Goal: Task Accomplishment & Management: Complete application form

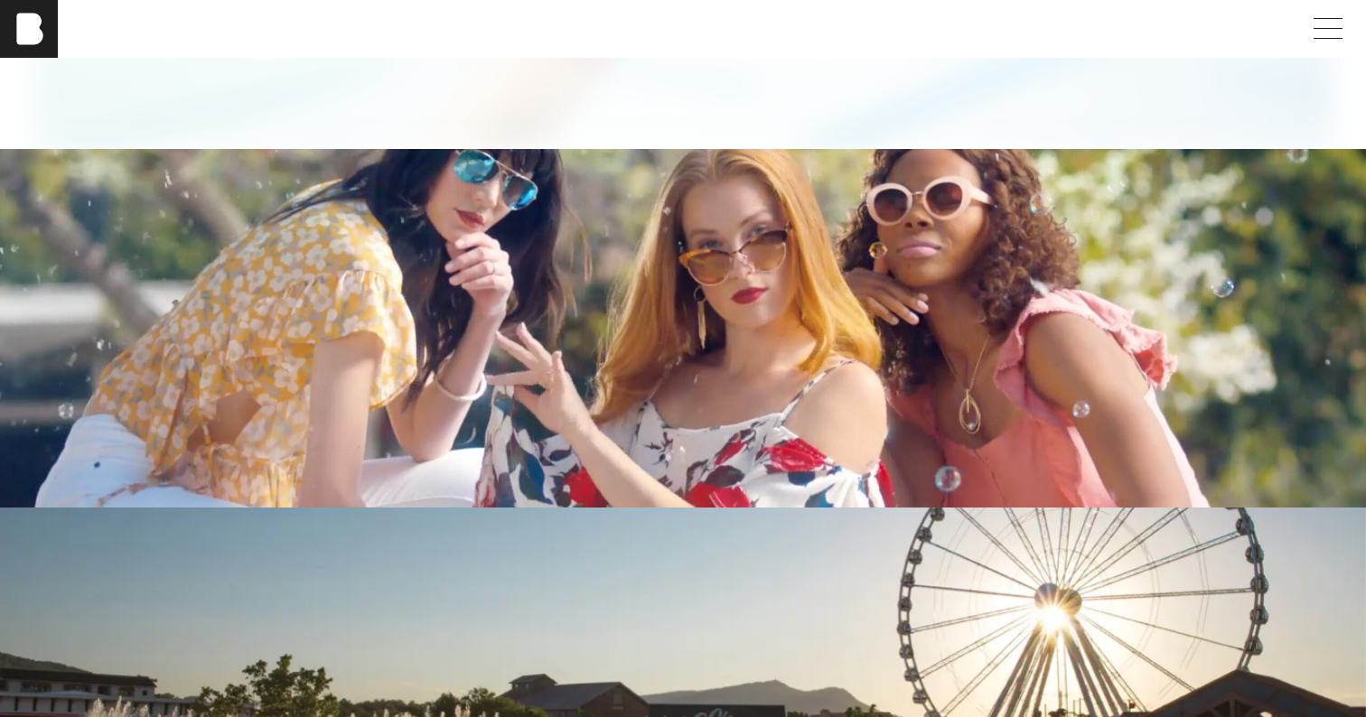
scroll to position [3804, 0]
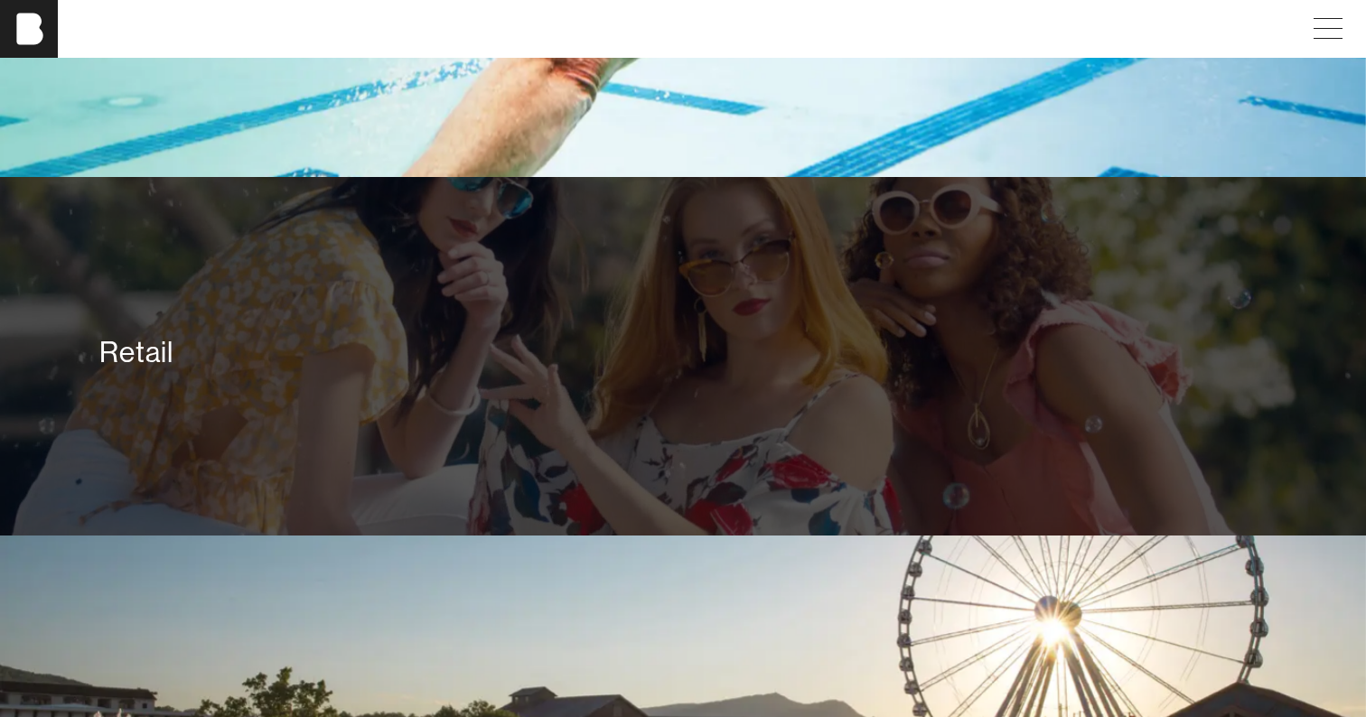
click at [479, 354] on div "Retail" at bounding box center [682, 352] width 1166 height 36
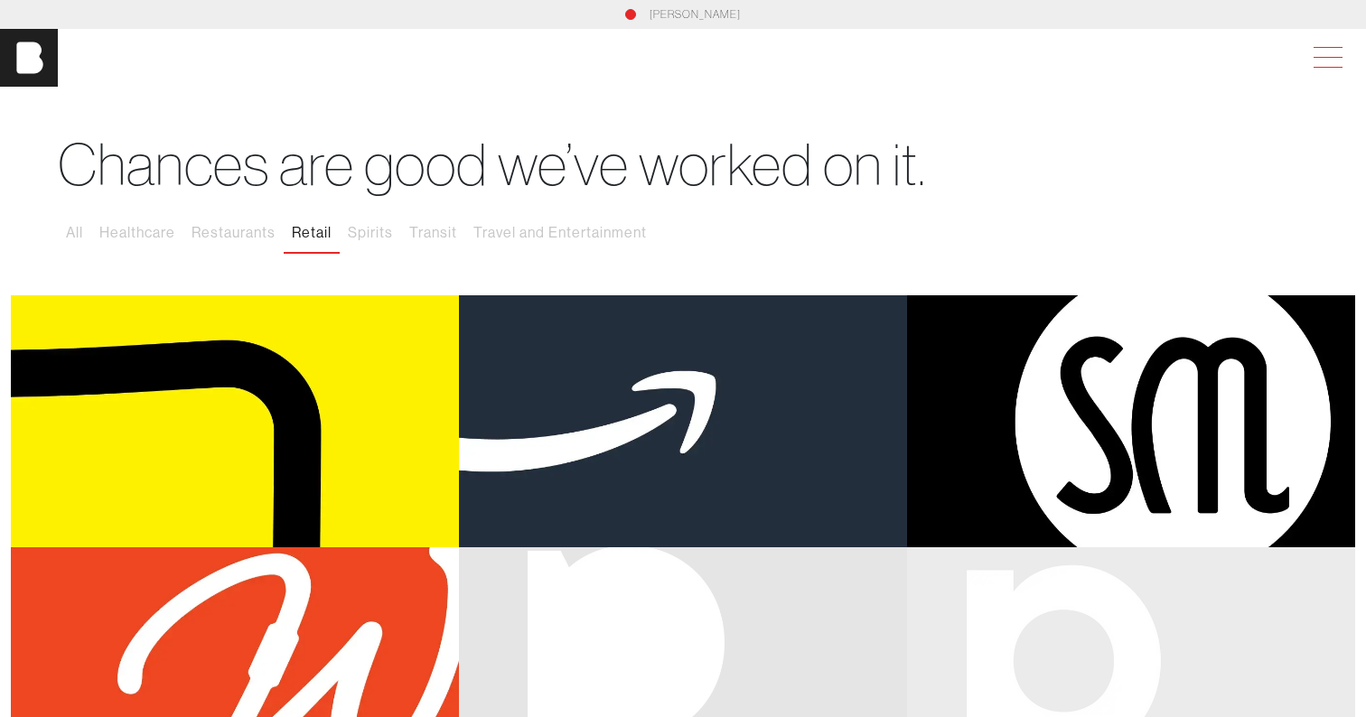
click at [1322, 44] on span at bounding box center [1325, 58] width 42 height 33
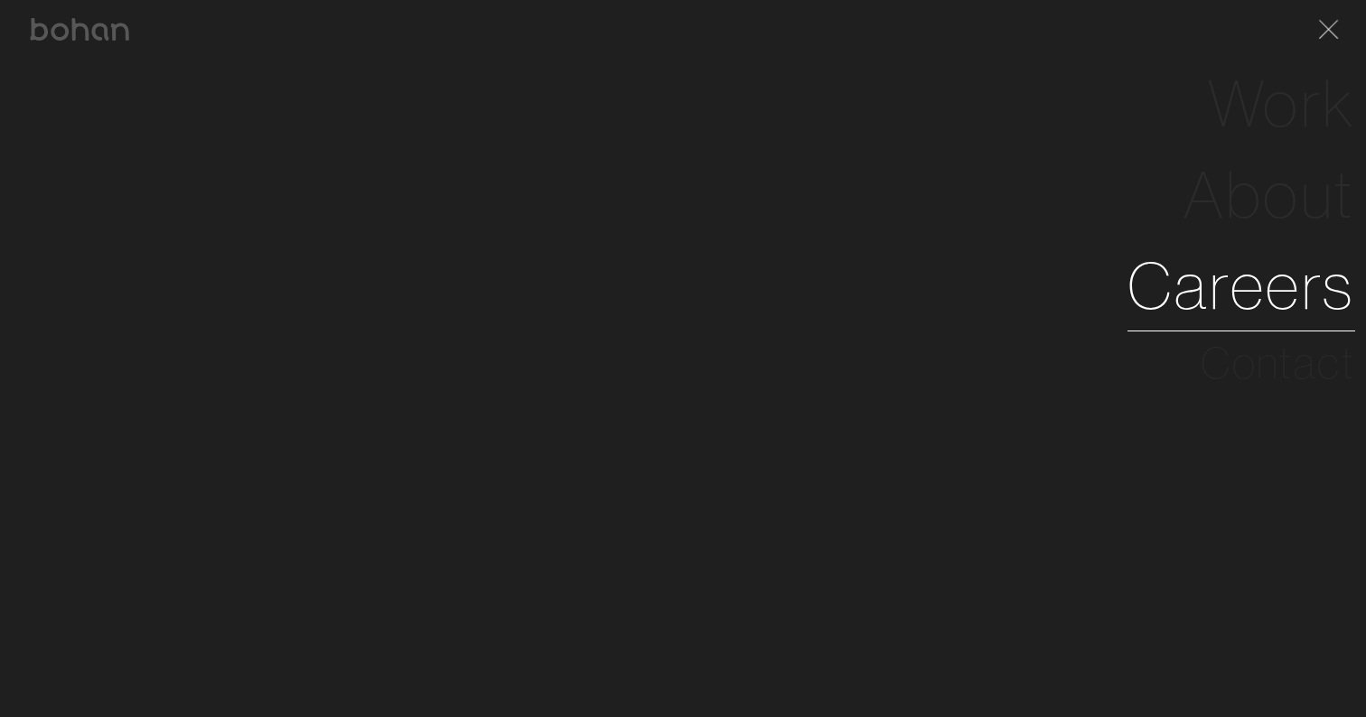
click at [1178, 285] on link "Careers" at bounding box center [1241, 285] width 228 height 91
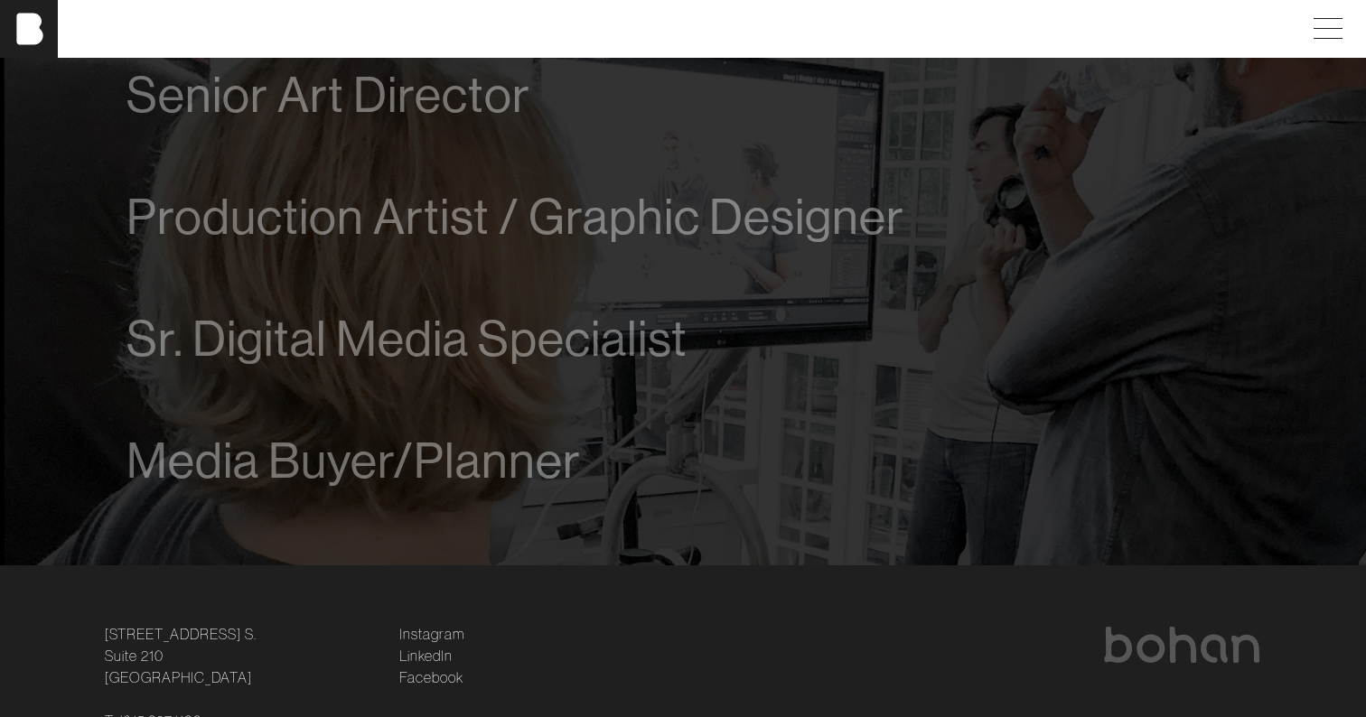
scroll to position [1245, 0]
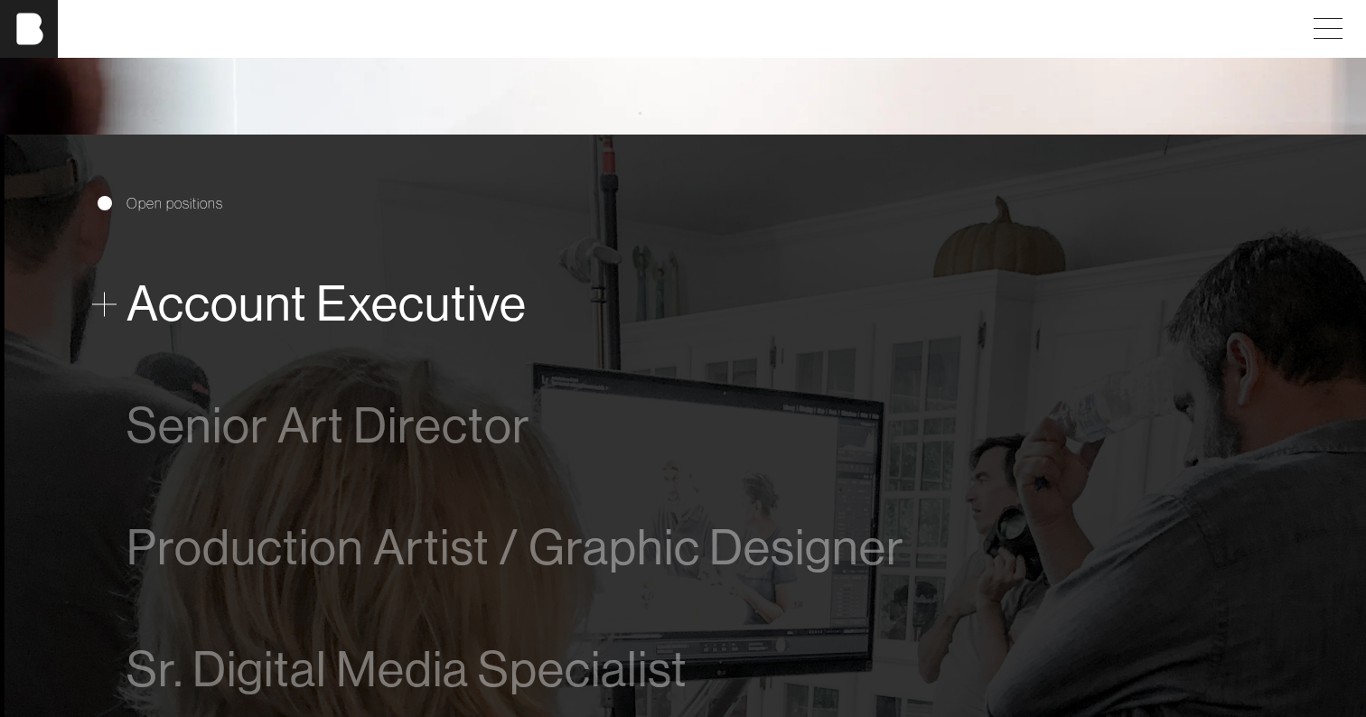
click at [447, 298] on span "Account Executive" at bounding box center [326, 303] width 400 height 55
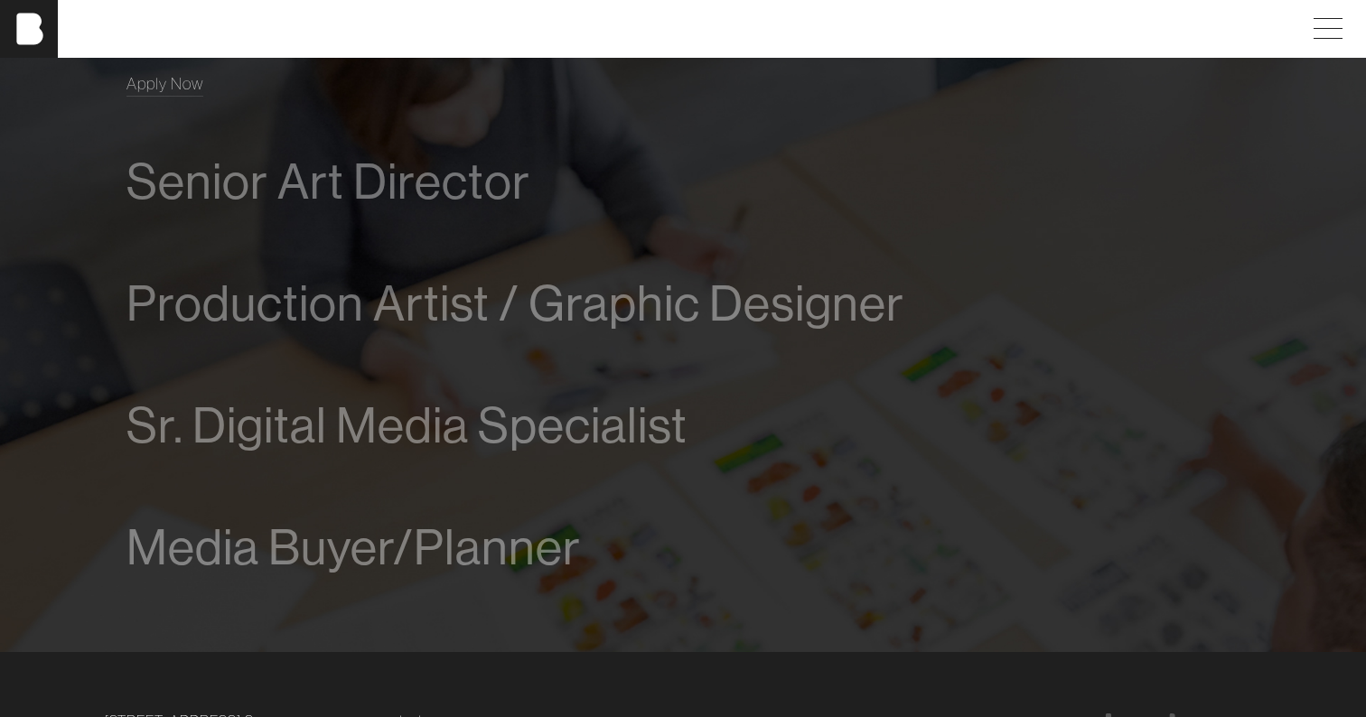
scroll to position [1034, 0]
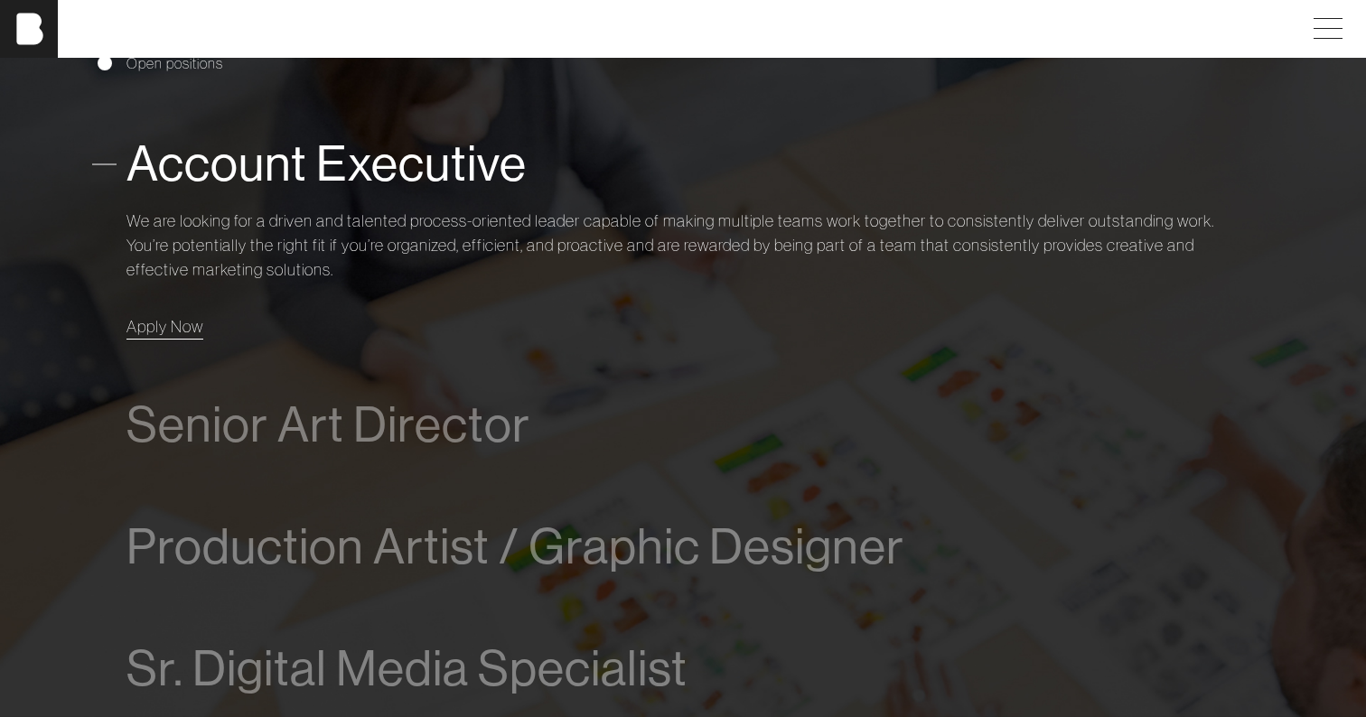
click at [194, 328] on span "Apply Now" at bounding box center [164, 326] width 77 height 21
click at [145, 332] on span "Apply Now" at bounding box center [164, 326] width 77 height 21
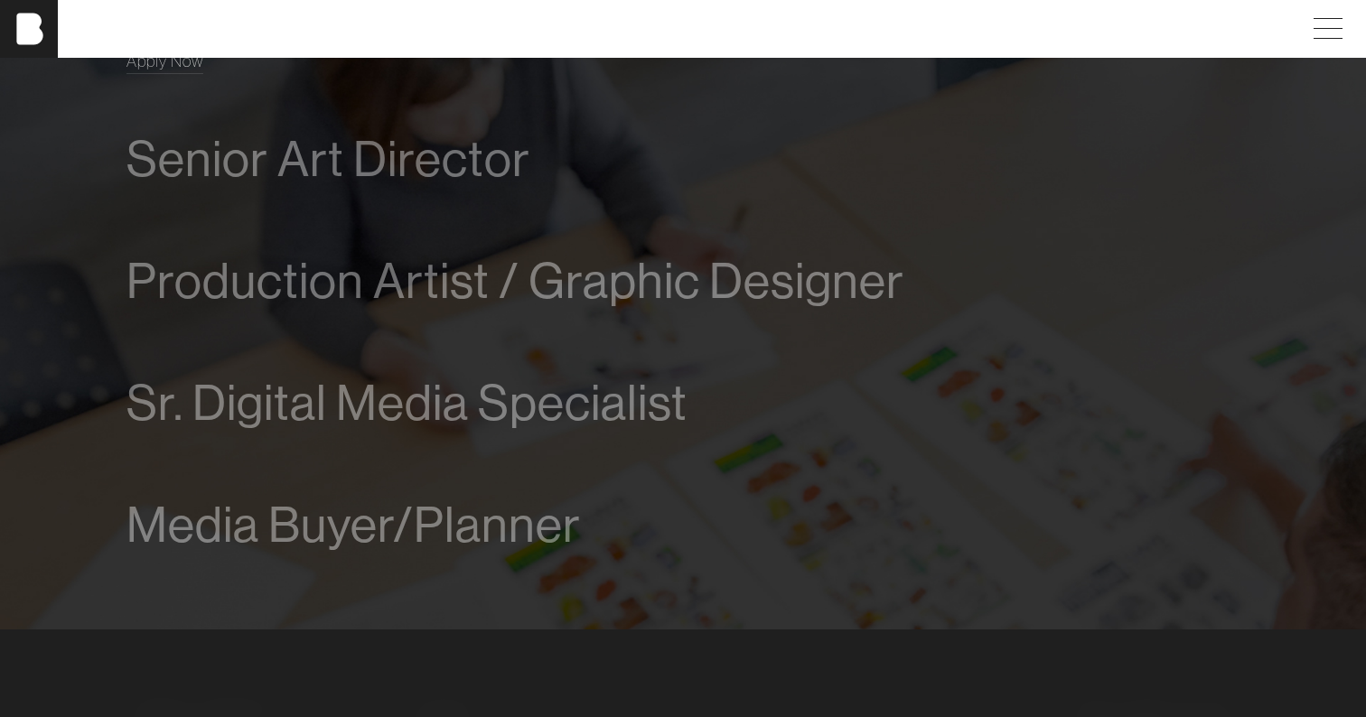
scroll to position [1505, 0]
